Goal: Find specific page/section: Find specific page/section

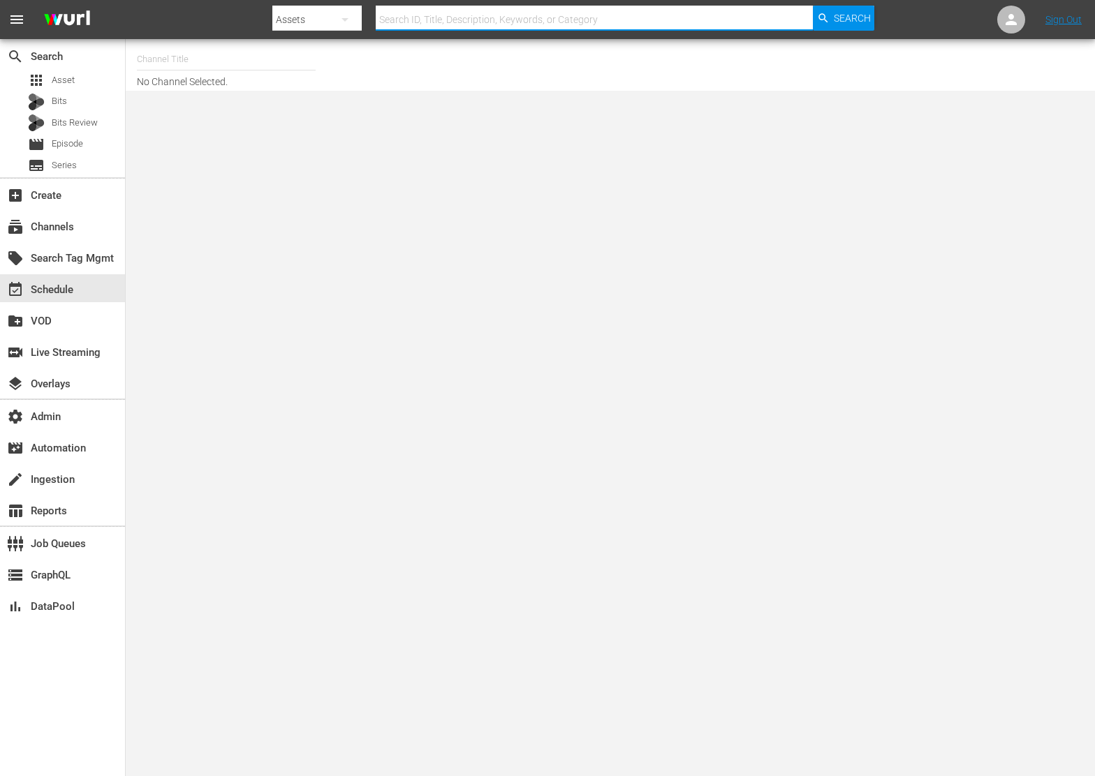
click at [429, 24] on input "text" at bounding box center [595, 20] width 438 height 34
type input "msg"
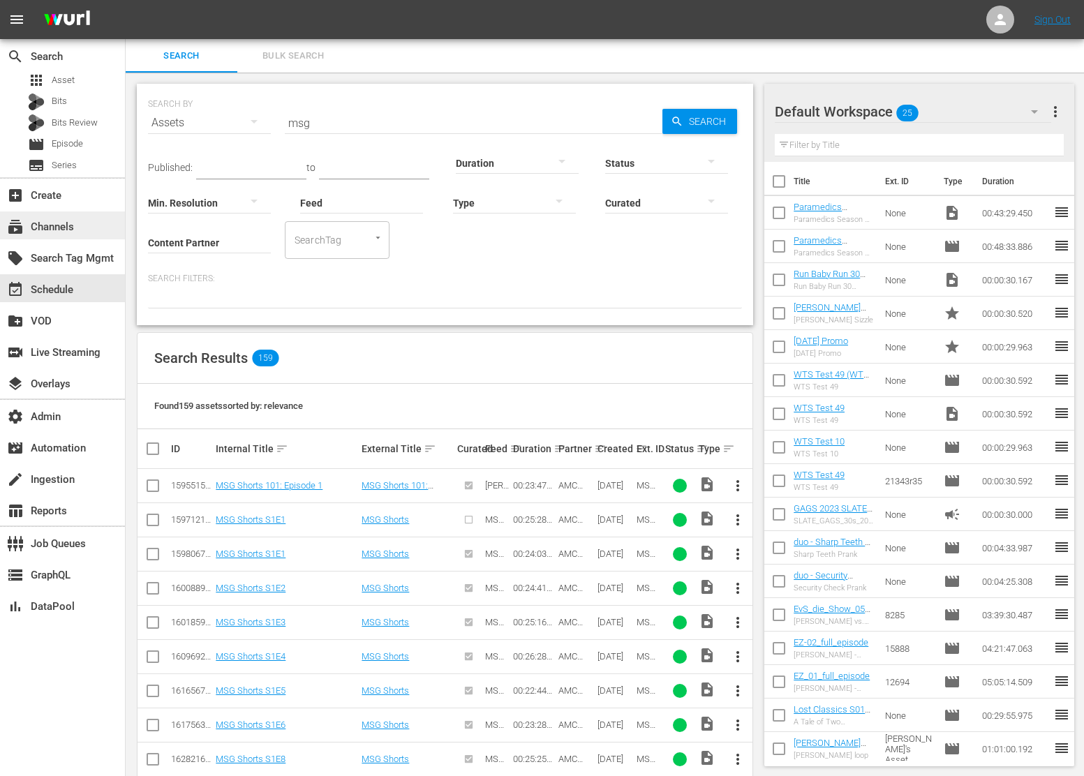
click at [55, 231] on div "subscriptions Channels" at bounding box center [39, 225] width 78 height 13
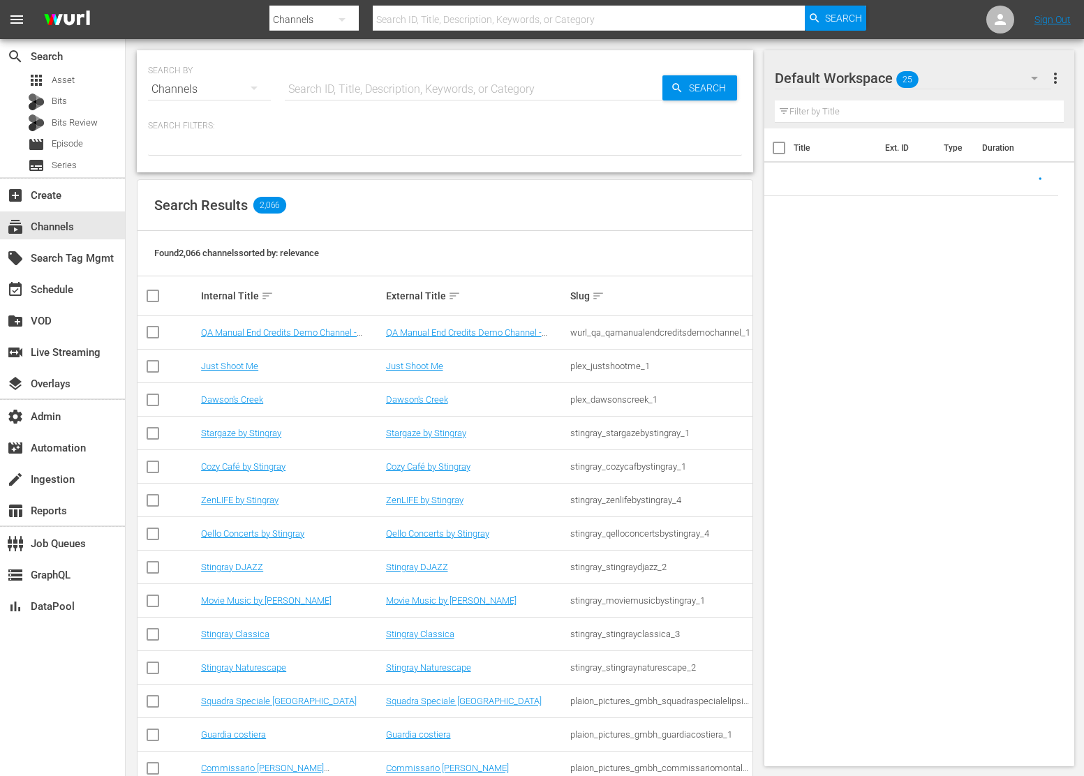
click at [353, 94] on input "text" at bounding box center [474, 90] width 378 height 34
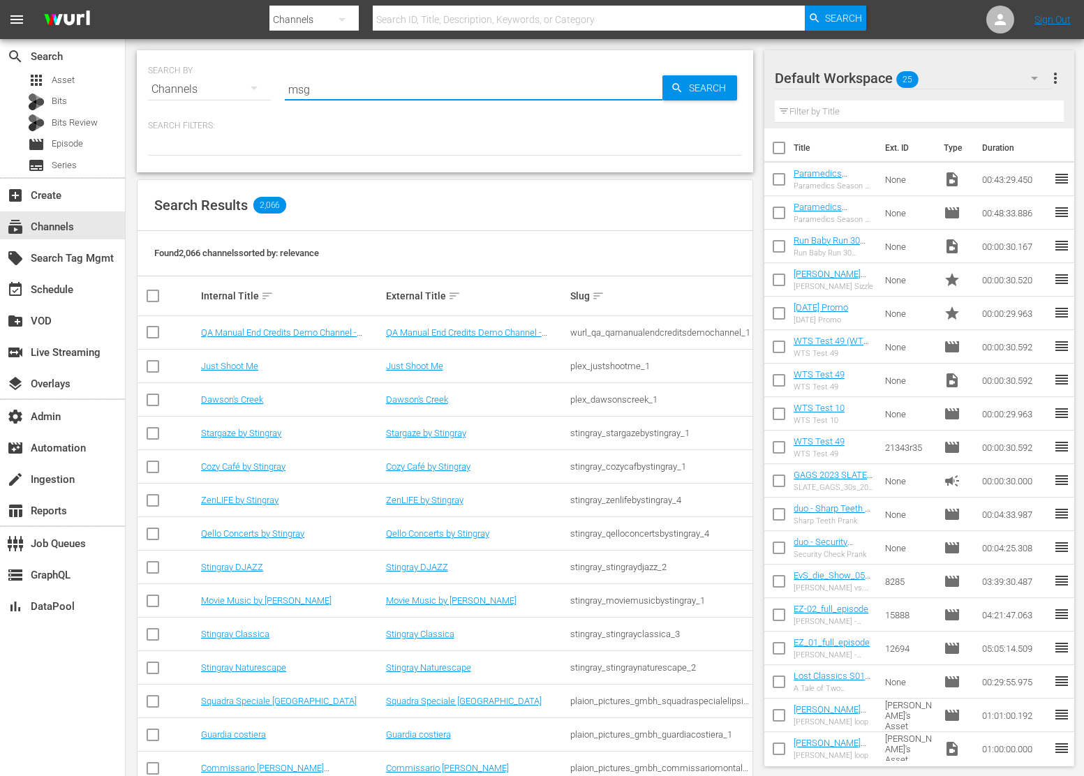
type input "msg"
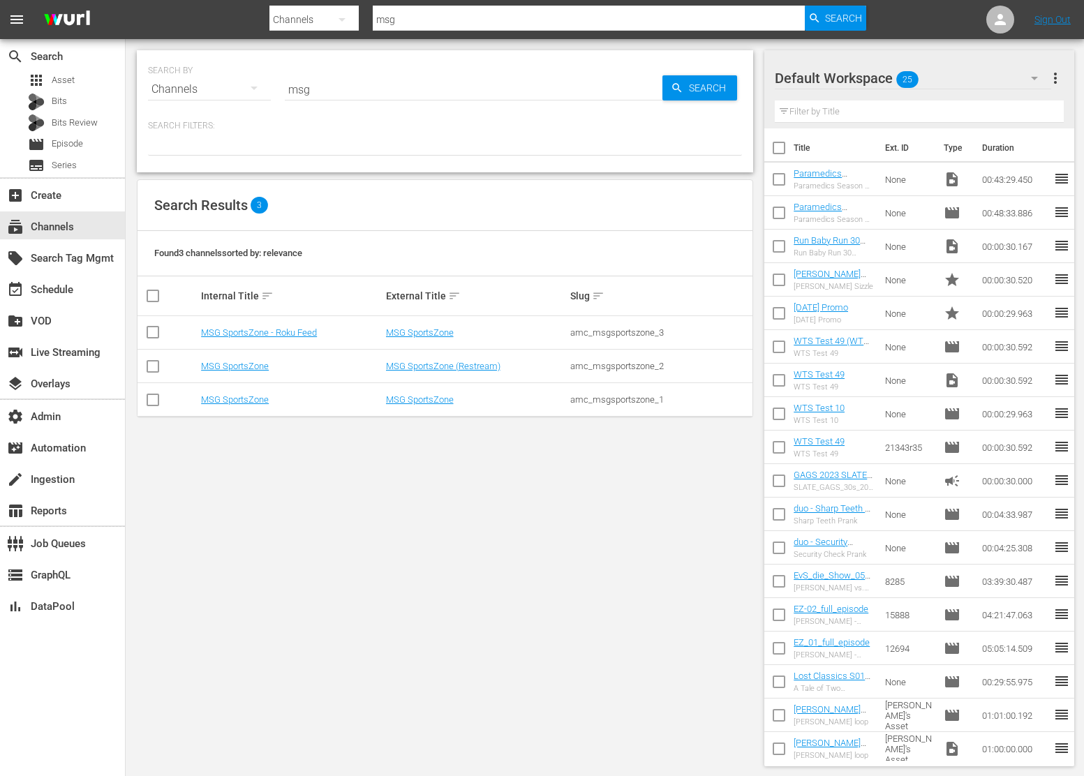
click at [235, 408] on td "MSG SportsZone" at bounding box center [291, 400] width 184 height 34
click at [241, 394] on link "MSG SportsZone" at bounding box center [235, 399] width 68 height 10
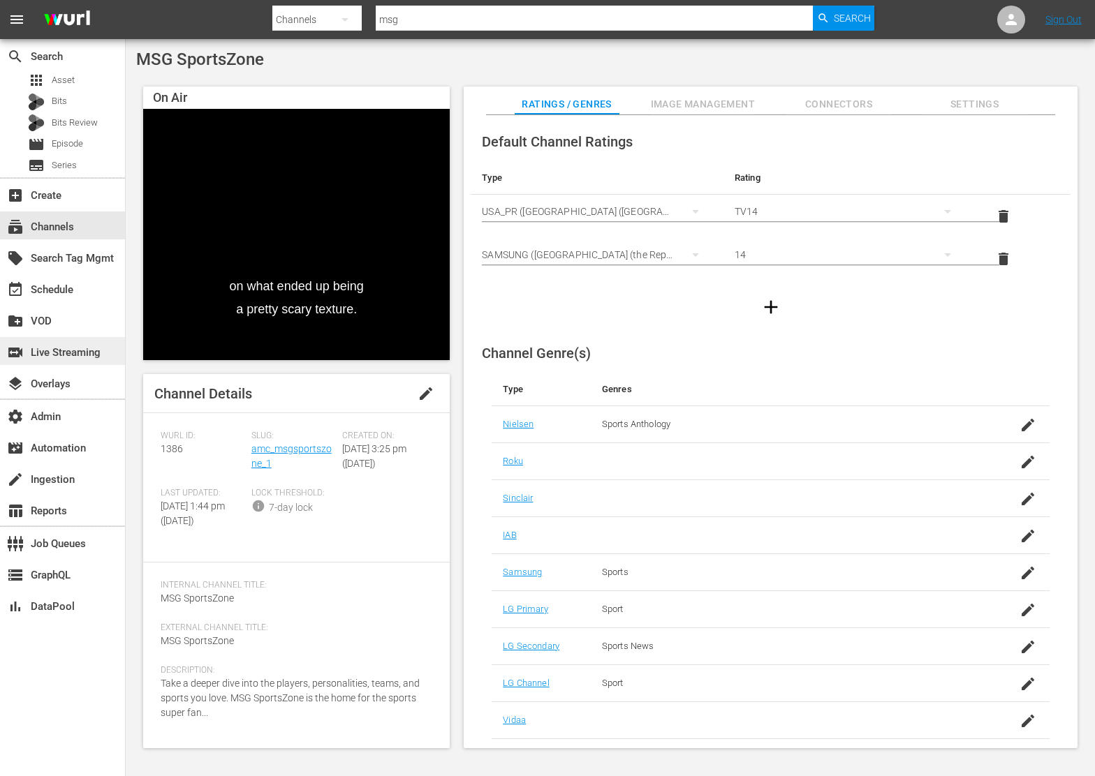
click at [51, 350] on div "switch_video Live Streaming" at bounding box center [39, 350] width 78 height 13
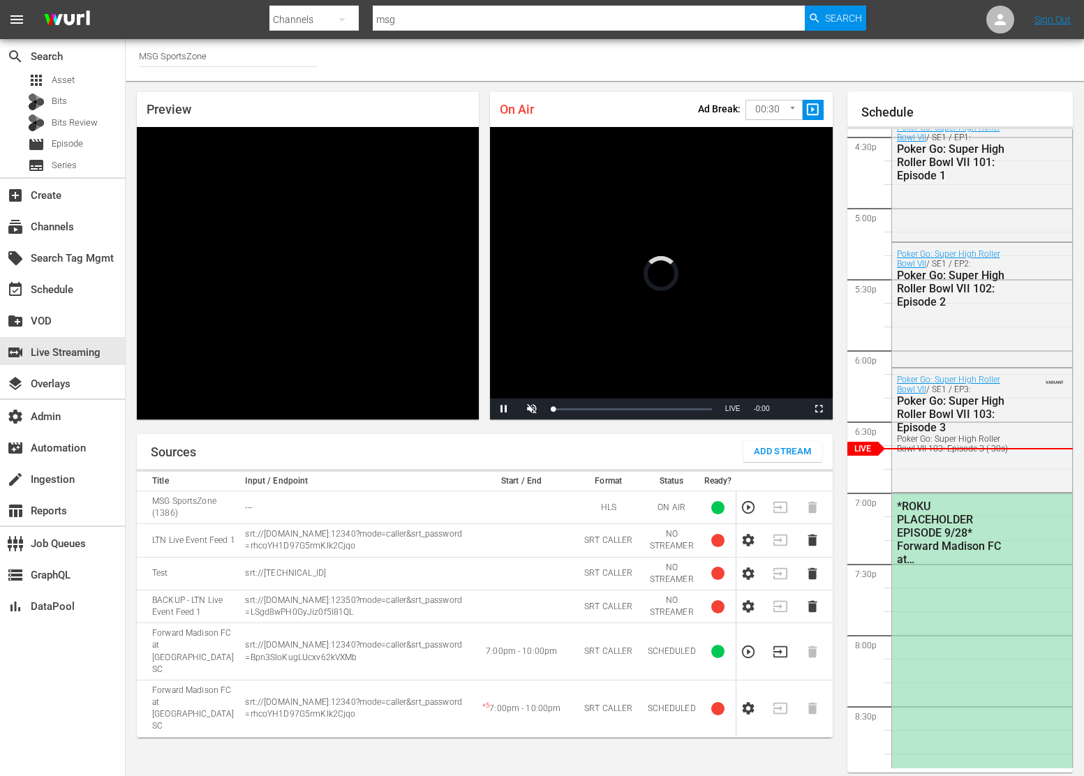
scroll to position [8, 0]
